Goal: Transaction & Acquisition: Purchase product/service

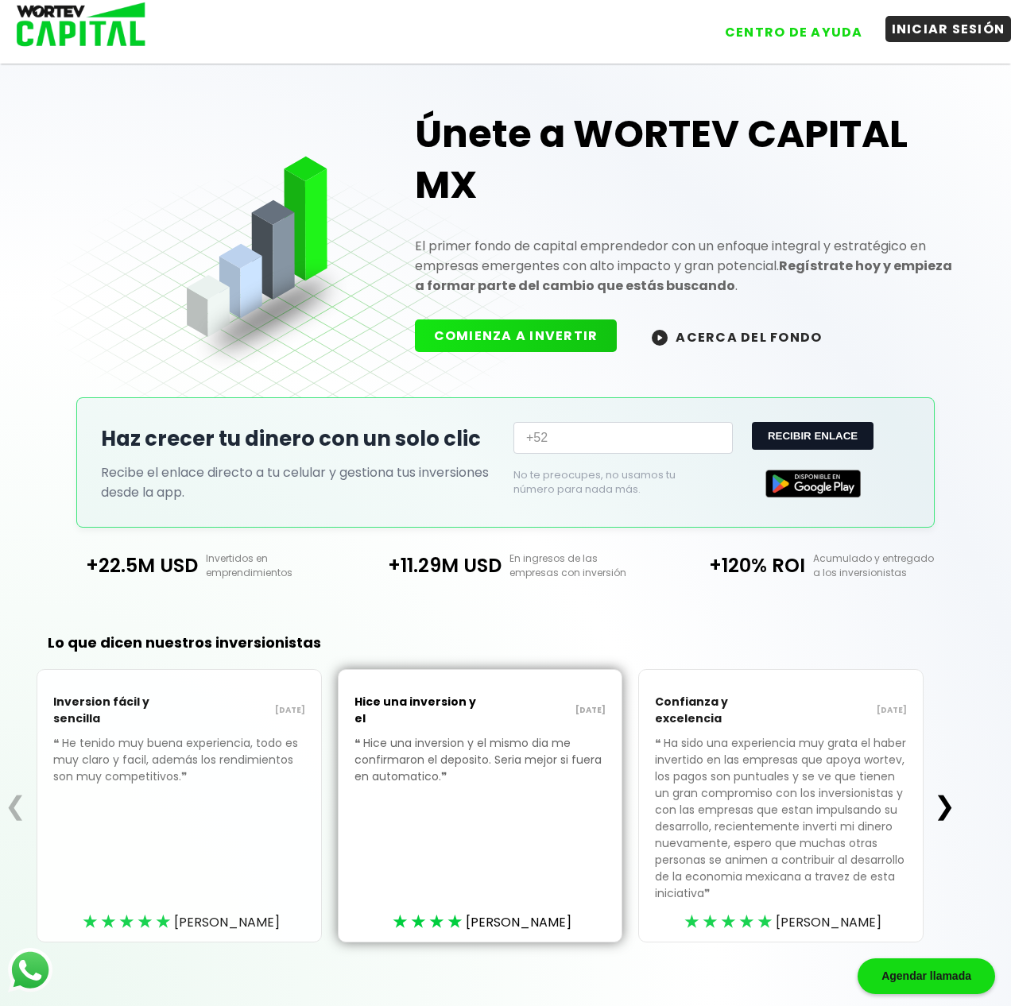
click at [951, 39] on button "INICIAR SESIÓN" at bounding box center [948, 29] width 126 height 26
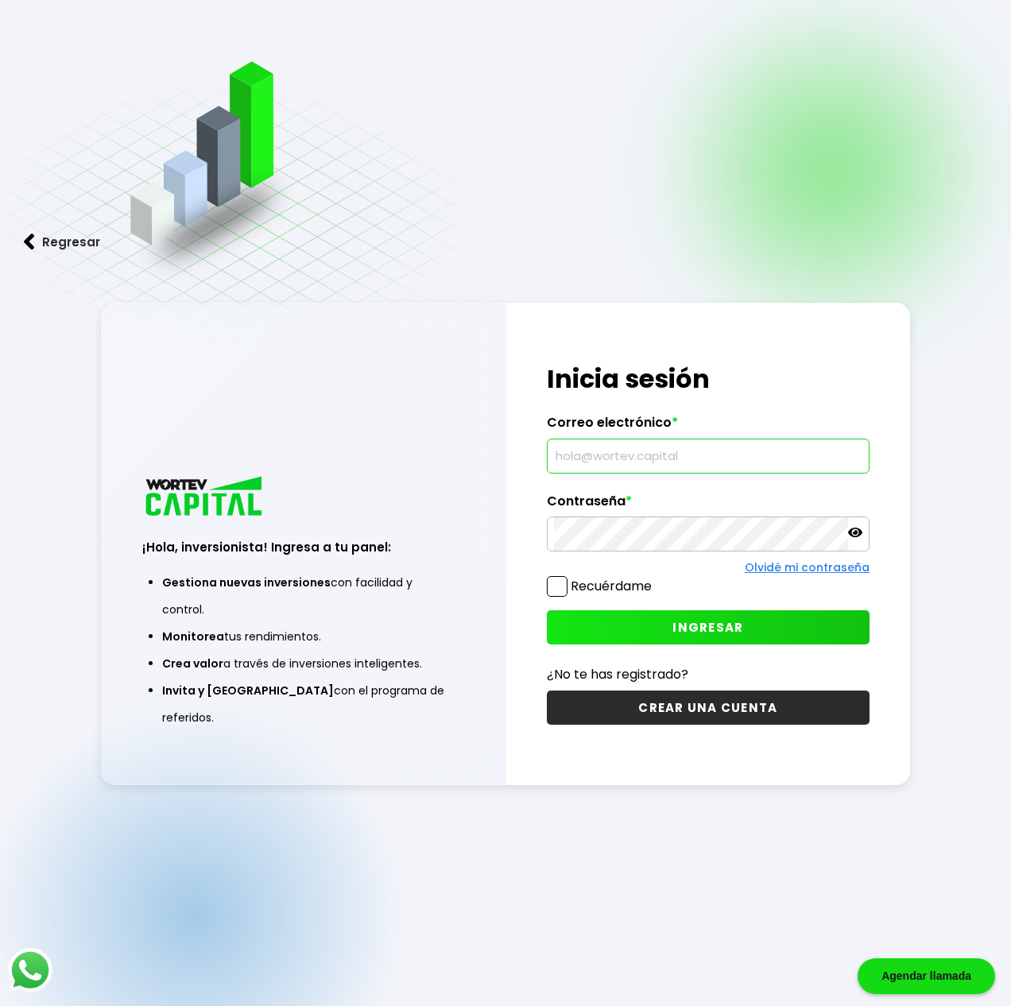
drag, startPoint x: 646, startPoint y: 444, endPoint x: 639, endPoint y: 451, distance: 10.1
click at [641, 444] on input "text" at bounding box center [708, 456] width 308 height 33
type input "[EMAIL_ADDRESS][DOMAIN_NAME]"
click at [567, 582] on span at bounding box center [557, 586] width 21 height 21
click at [655, 579] on input "Recuérdame" at bounding box center [655, 579] width 0 height 0
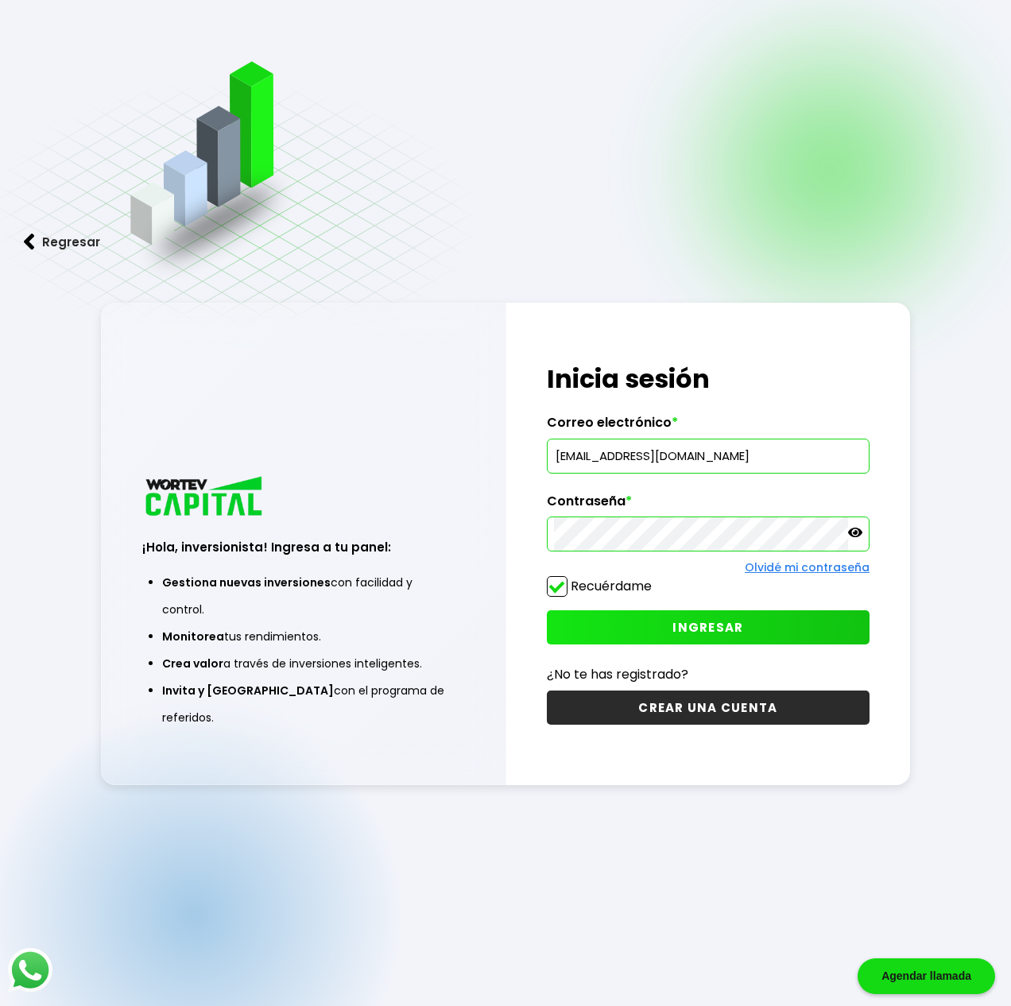
click at [700, 620] on button "INGRESAR" at bounding box center [708, 627] width 323 height 34
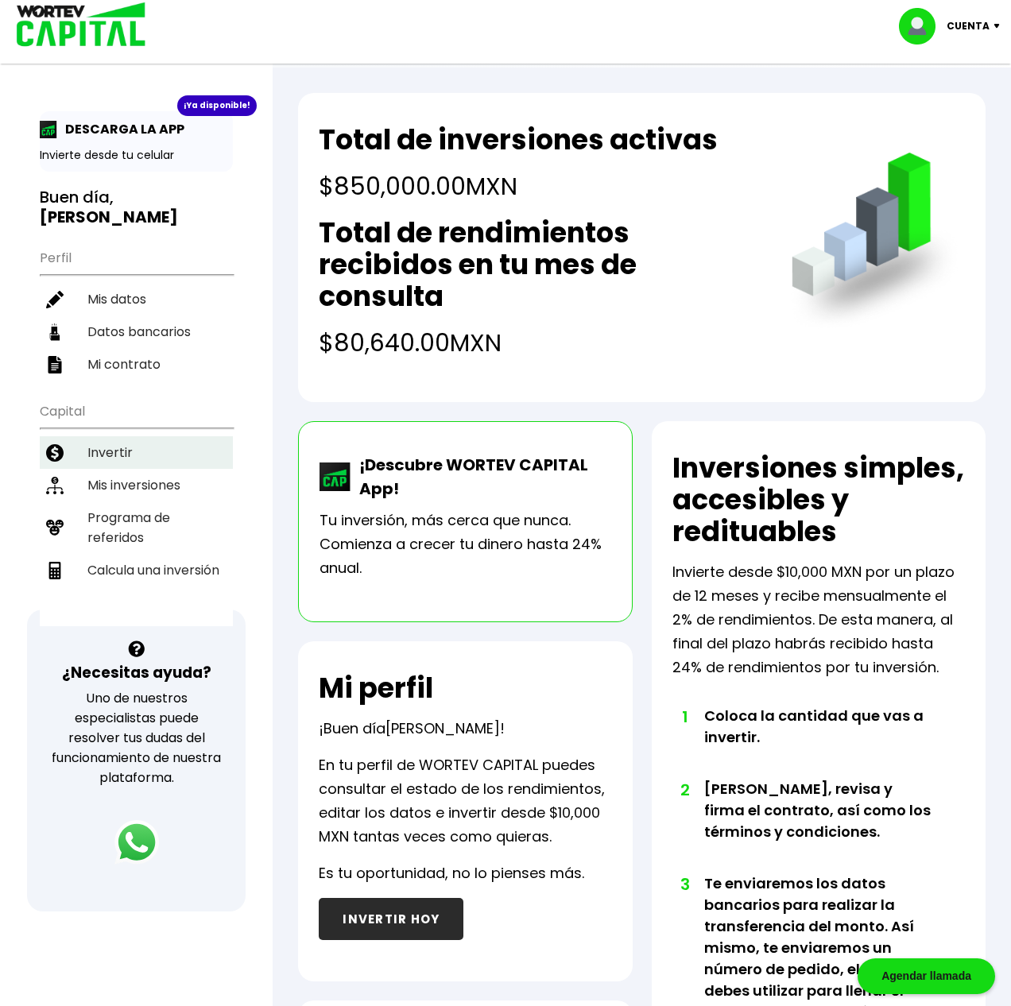
click at [110, 438] on li "Invertir" at bounding box center [136, 452] width 193 height 33
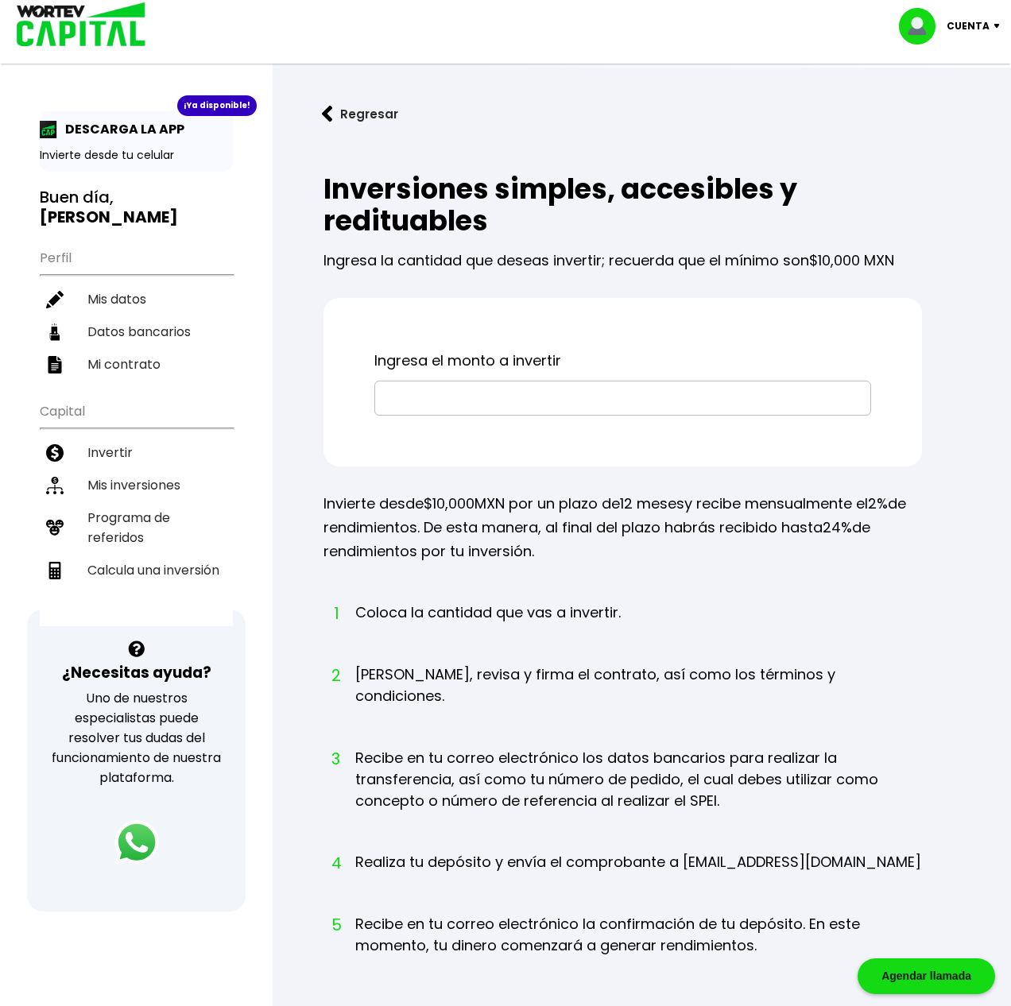
click at [412, 402] on input "text" at bounding box center [623, 398] width 482 height 33
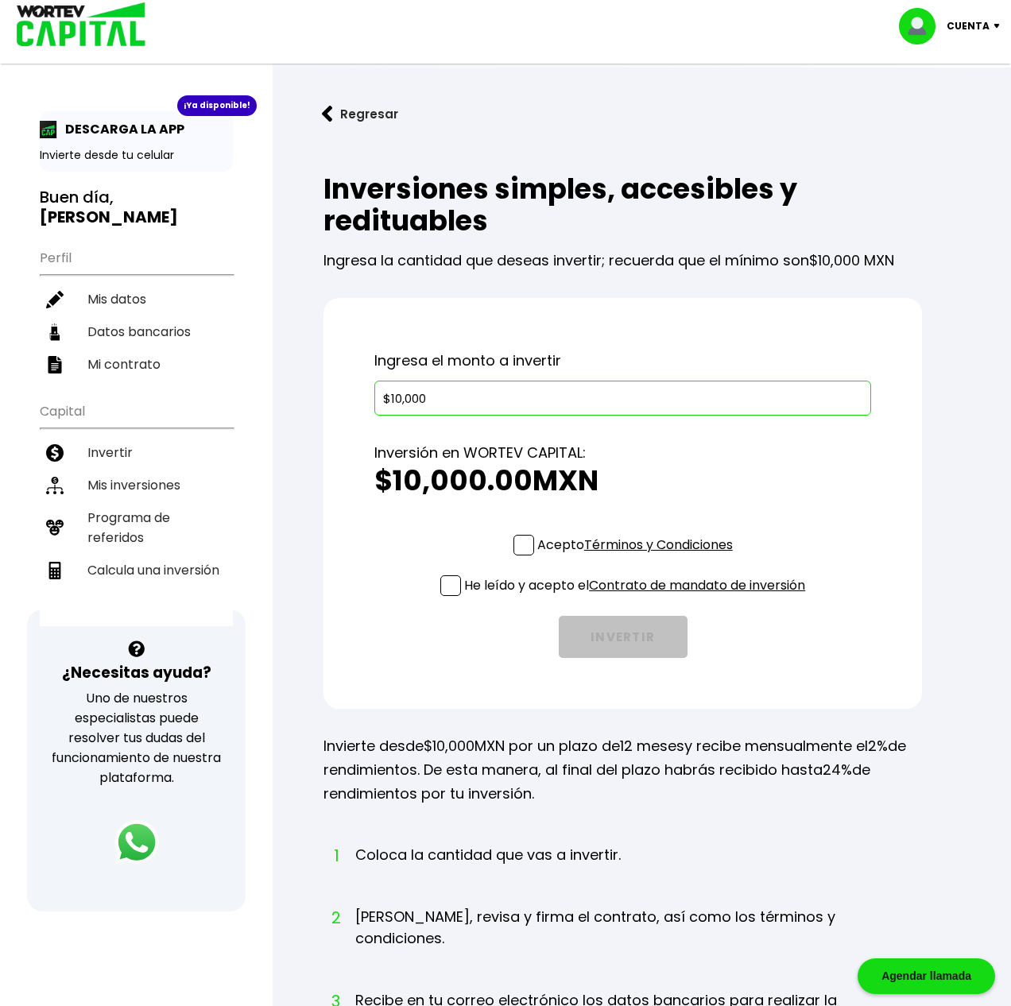
type input "$10,000"
click at [521, 542] on span at bounding box center [523, 545] width 21 height 21
click at [638, 557] on input "Acepto Términos y Condiciones" at bounding box center [638, 557] width 0 height 0
click at [443, 592] on span at bounding box center [450, 585] width 21 height 21
click at [638, 598] on input "He leído y acepto el Contrato de mandato de inversión" at bounding box center [638, 598] width 0 height 0
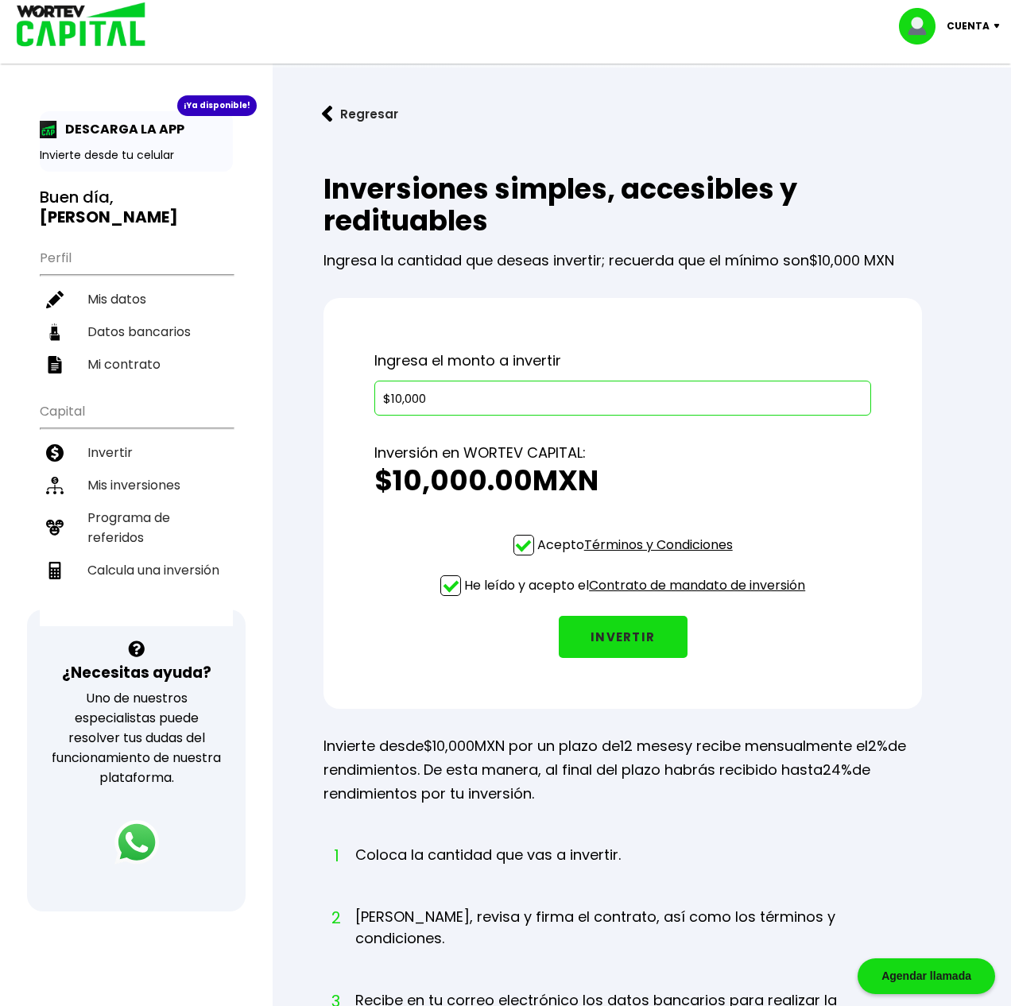
click at [621, 628] on button "INVERTIR" at bounding box center [623, 637] width 129 height 42
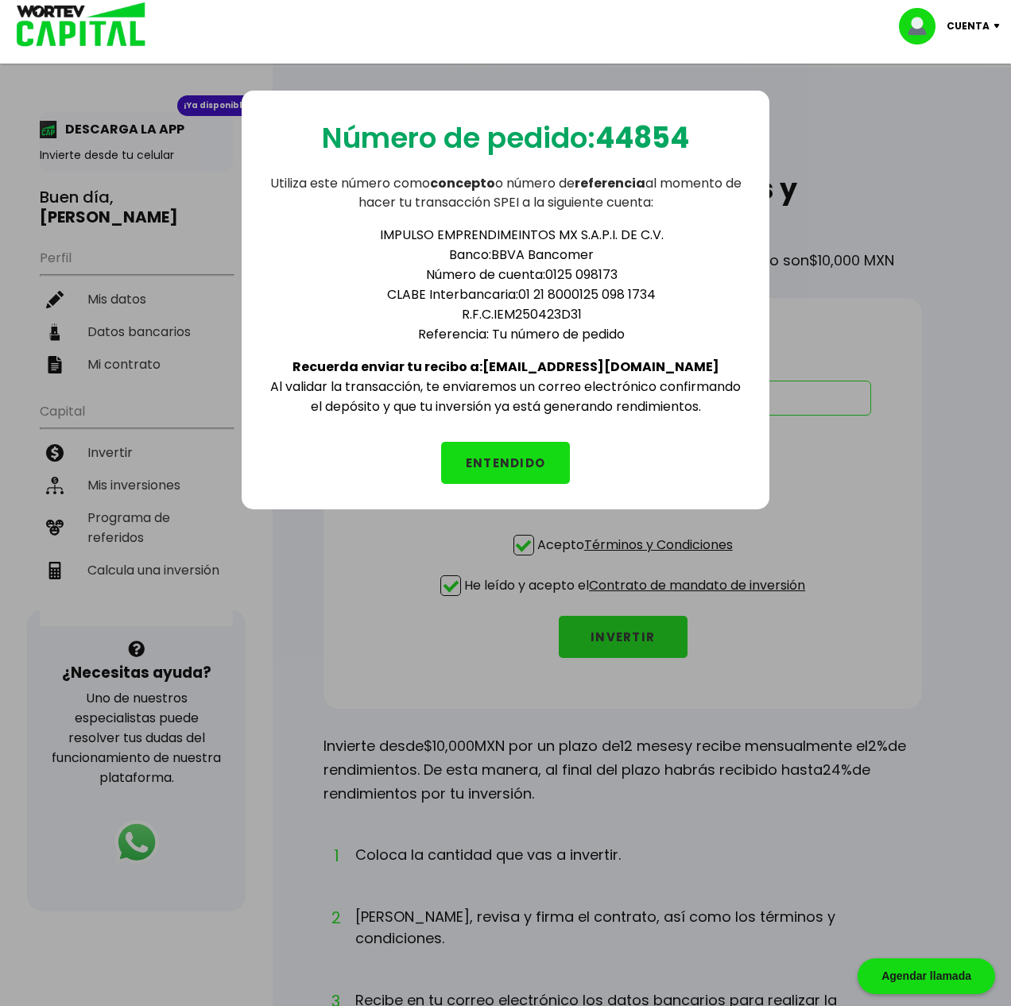
click at [508, 456] on button "ENTENDIDO" at bounding box center [505, 463] width 129 height 42
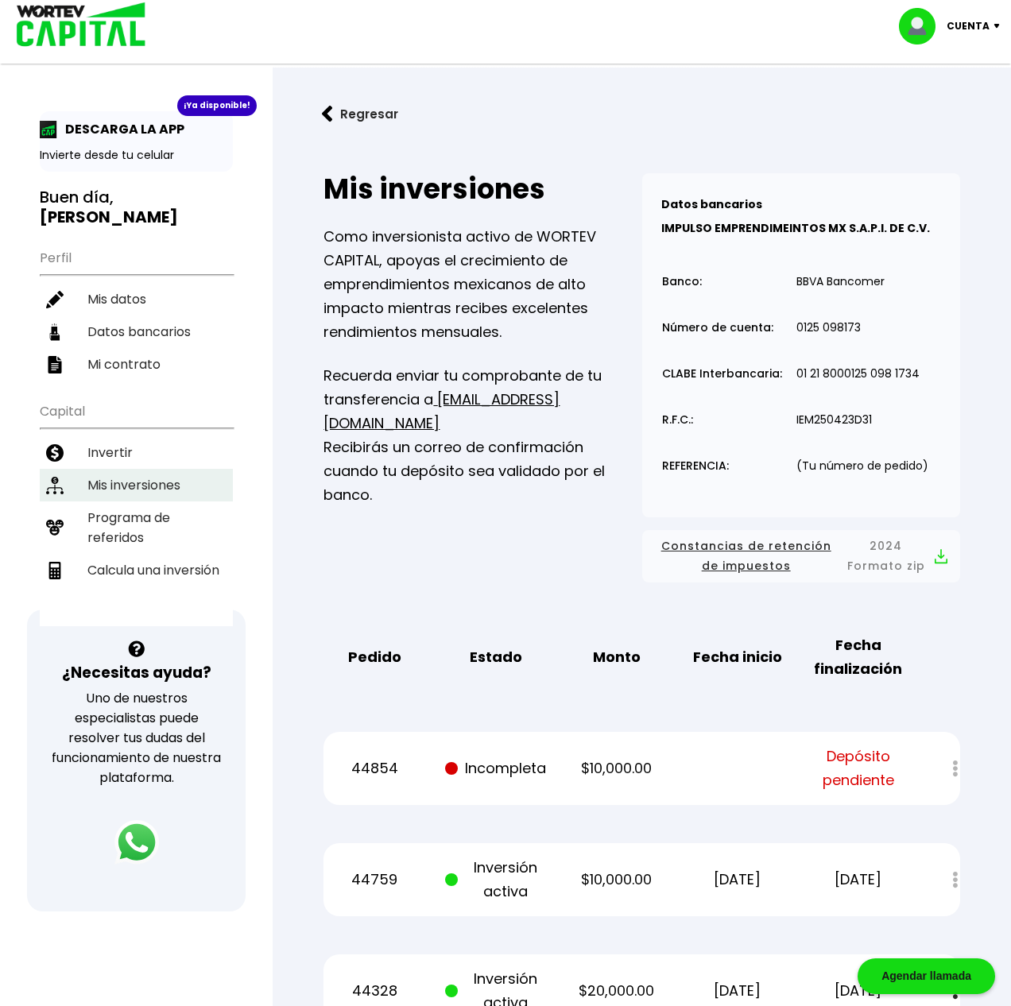
click at [117, 469] on li "Mis inversiones" at bounding box center [136, 485] width 193 height 33
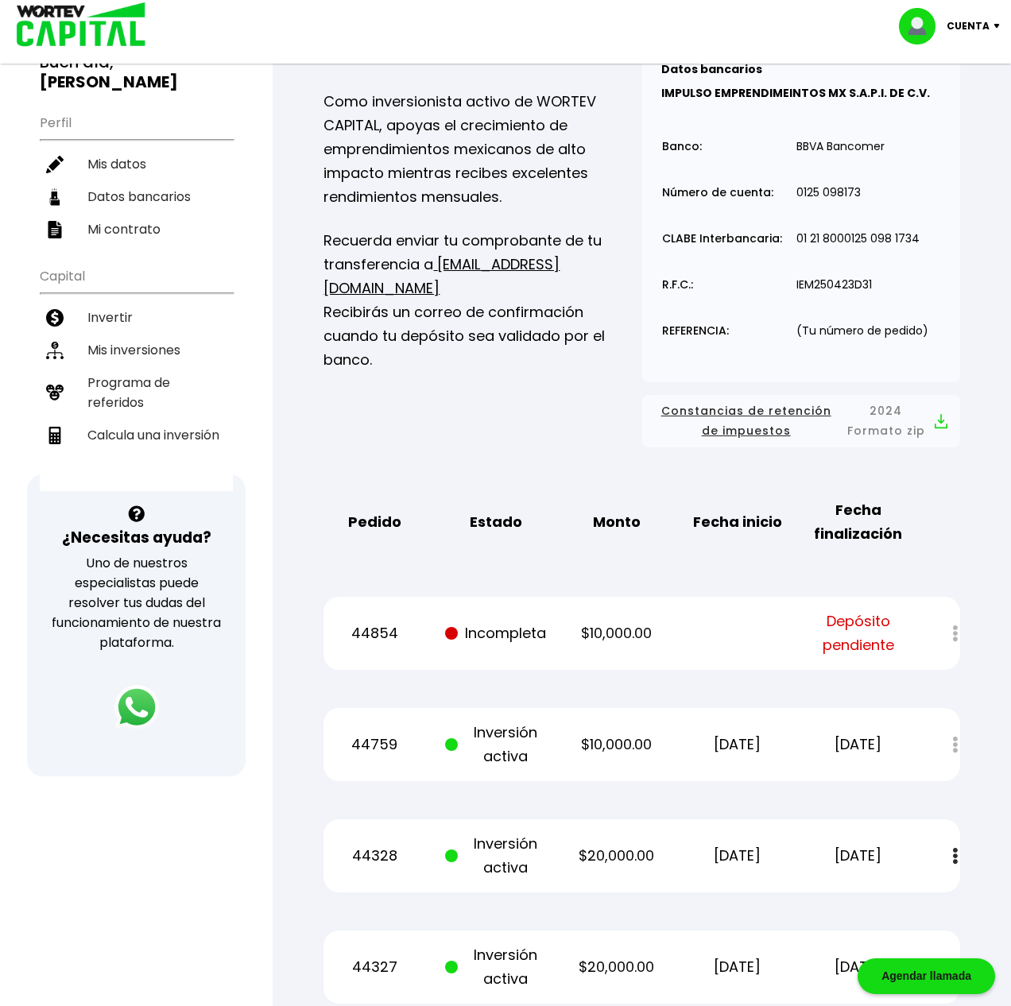
scroll to position [243, 0]
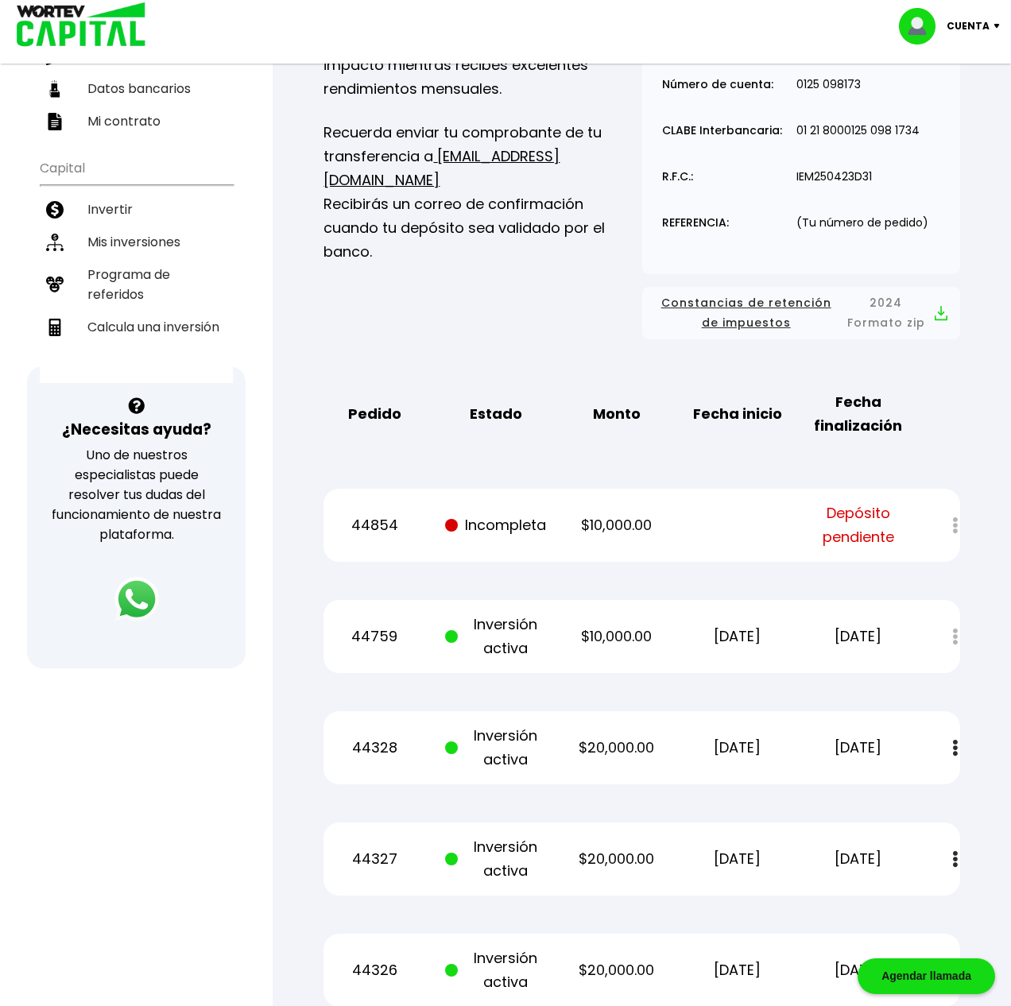
click at [954, 32] on p "Cuenta" at bounding box center [968, 26] width 43 height 24
click at [951, 109] on li "Cerrar sesión" at bounding box center [951, 106] width 127 height 33
